Goal: Information Seeking & Learning: Learn about a topic

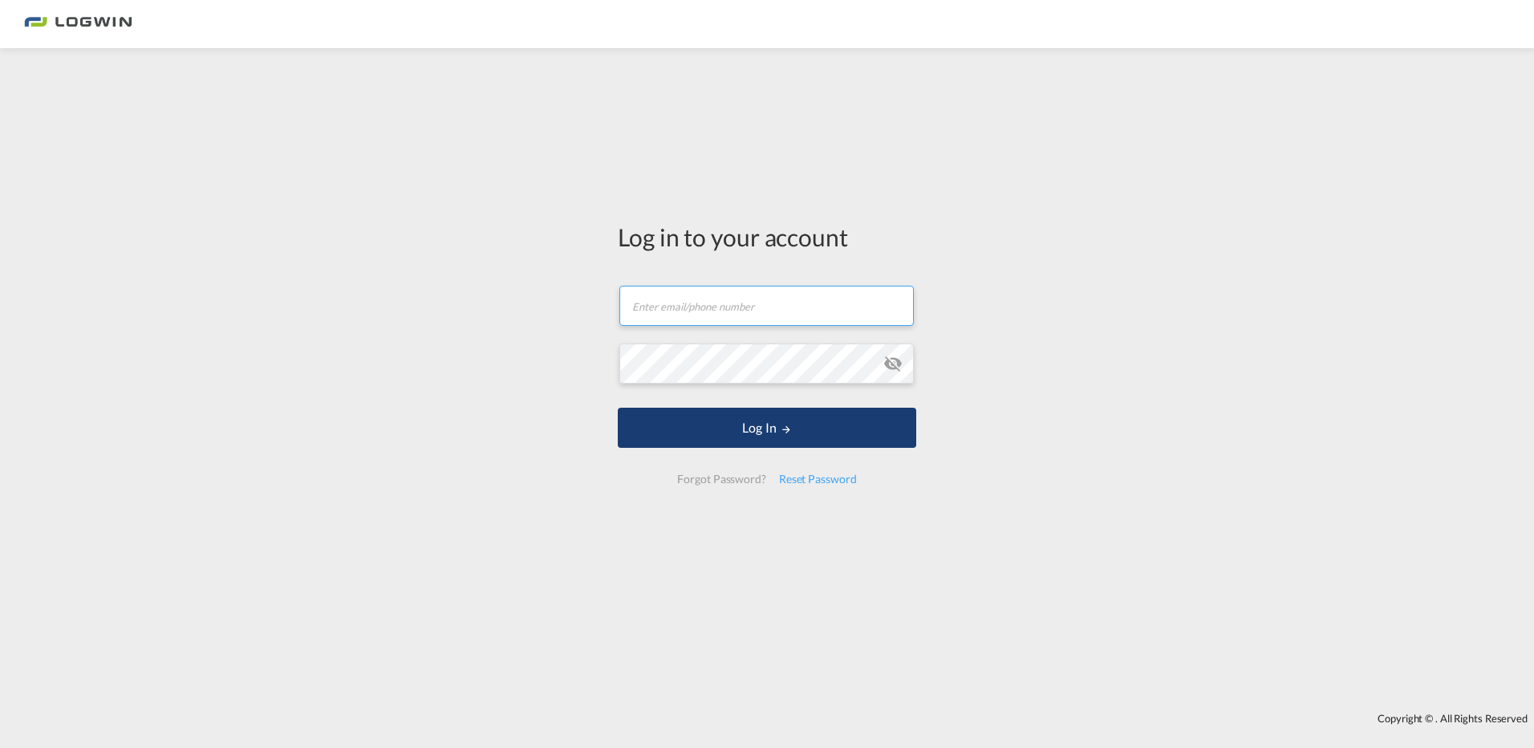
type input "[PERSON_NAME][EMAIL_ADDRESS][PERSON_NAME][DOMAIN_NAME]"
click at [770, 428] on button "Log In" at bounding box center [767, 427] width 298 height 40
